Goal: Entertainment & Leisure: Consume media (video, audio)

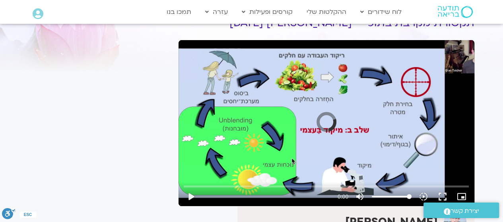
click at [190, 197] on button "play_arrow" at bounding box center [190, 196] width 19 height 19
click at [193, 195] on button "play_arrow" at bounding box center [190, 196] width 19 height 19
click at [284, 187] on input "Seek" at bounding box center [326, 186] width 285 height 5
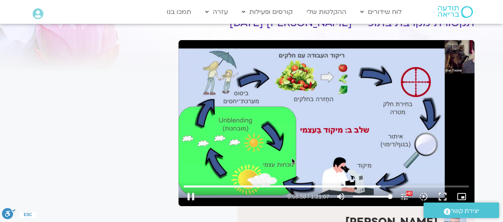
click at [189, 195] on button "pause" at bounding box center [190, 196] width 19 height 19
type input "3358.357519"
